Goal: Information Seeking & Learning: Check status

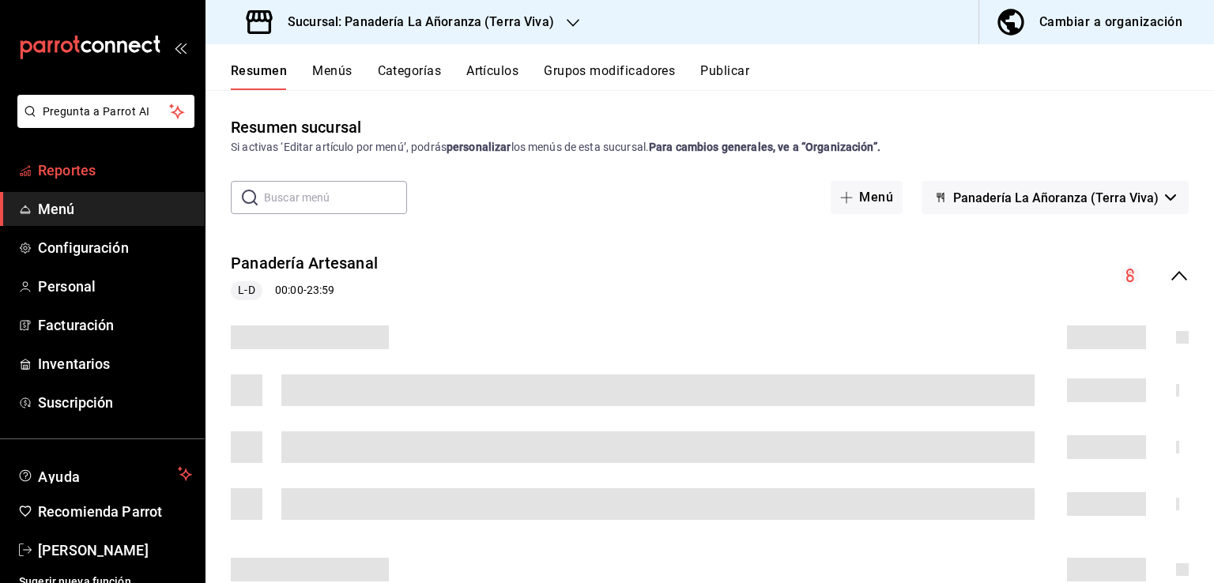
click at [87, 175] on span "Reportes" at bounding box center [115, 170] width 154 height 21
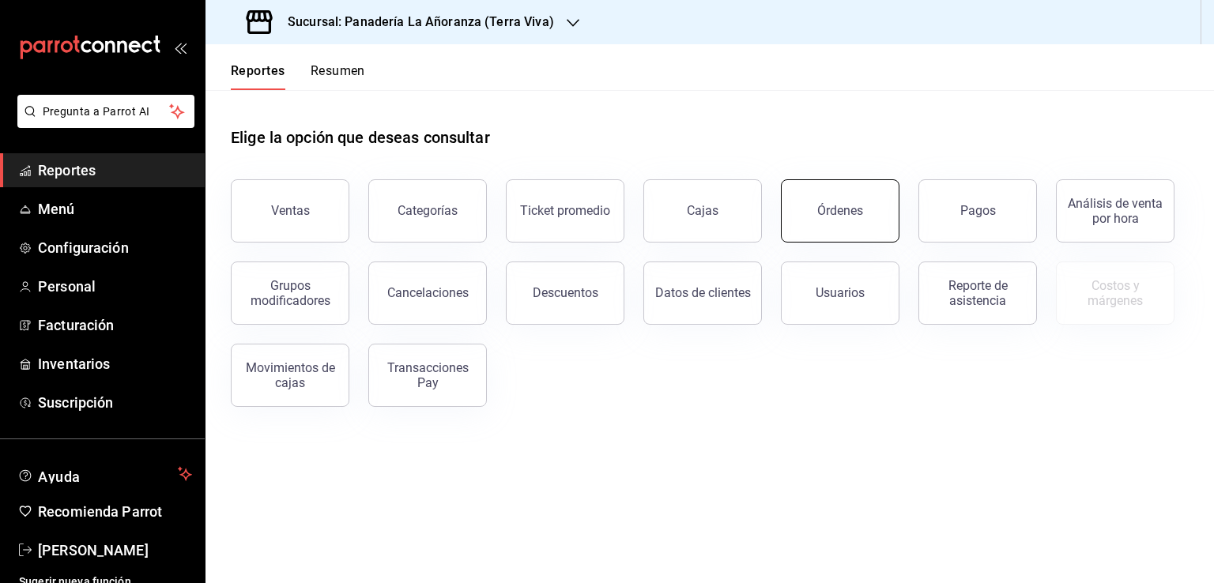
click at [830, 206] on div "Órdenes" at bounding box center [840, 210] width 46 height 15
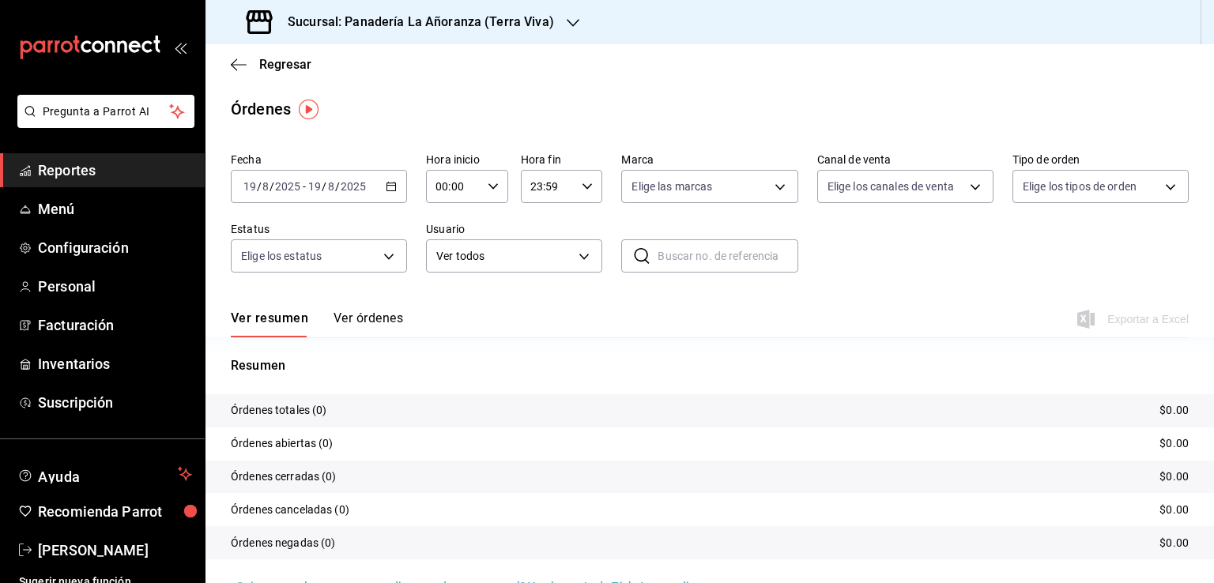
click at [524, 20] on h3 "Sucursal: Panadería La Añoranza (Terra Viva)" at bounding box center [414, 22] width 279 height 19
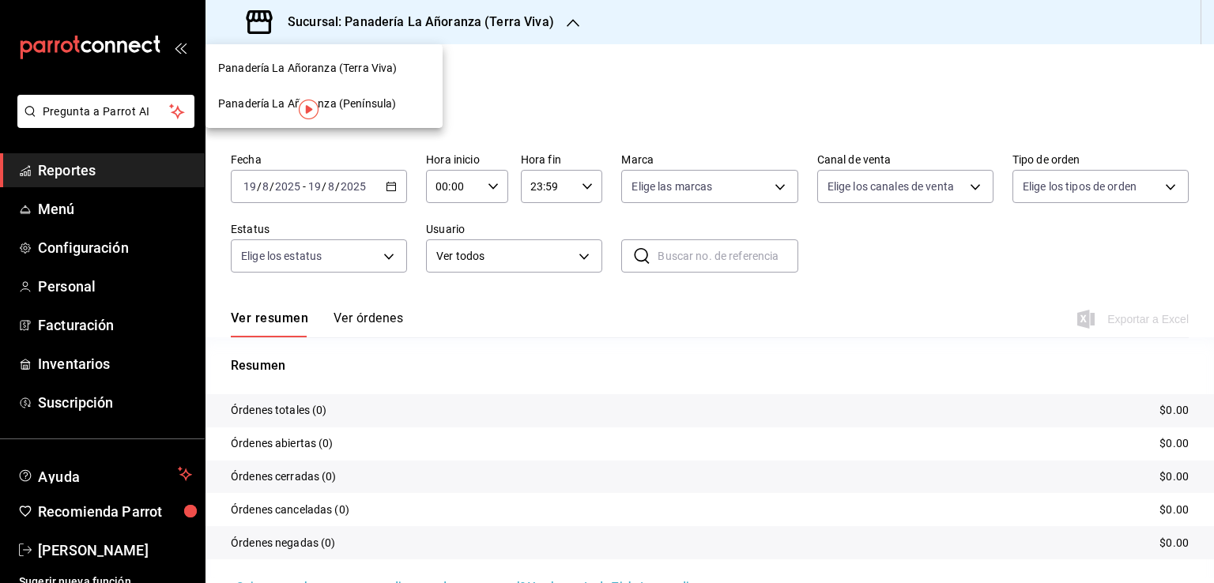
click at [389, 110] on span "Panadería La Añoranza (Península)" at bounding box center [307, 104] width 178 height 17
